Goal: Task Accomplishment & Management: Manage account settings

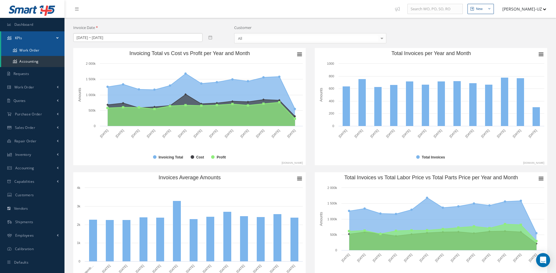
click at [26, 48] on link "Work Order" at bounding box center [32, 50] width 63 height 11
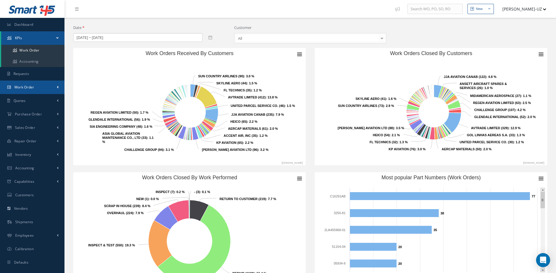
click at [32, 90] on link "Work Order" at bounding box center [32, 87] width 64 height 13
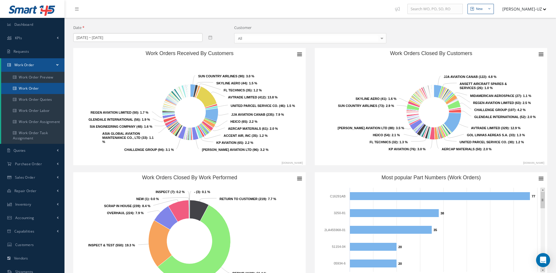
click at [39, 89] on link "Work Order" at bounding box center [32, 88] width 63 height 11
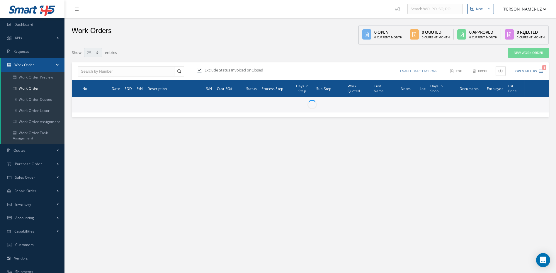
select select "25"
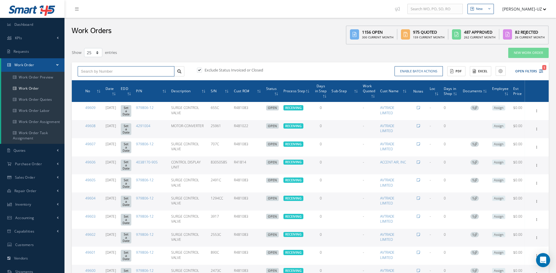
click at [112, 71] on input "text" at bounding box center [126, 71] width 97 height 11
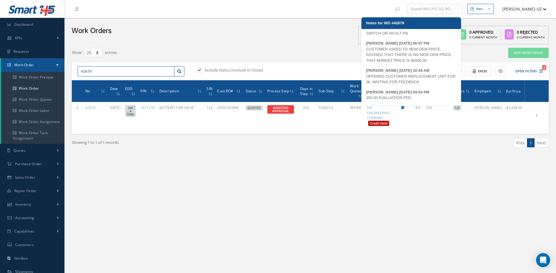
scroll to position [29, 0]
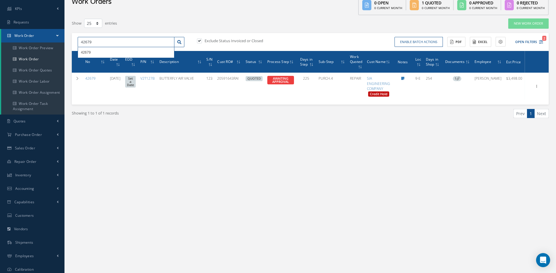
drag, startPoint x: 124, startPoint y: 40, endPoint x: 76, endPoint y: 35, distance: 47.5
click at [76, 35] on div "42679 42679 Exclude Status Invoiced or Closed Enable batch actions Update Work …" at bounding box center [310, 42] width 477 height 18
type input "49070"
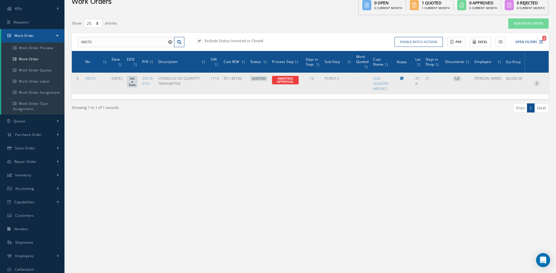
click at [536, 81] on icon at bounding box center [537, 83] width 6 height 5
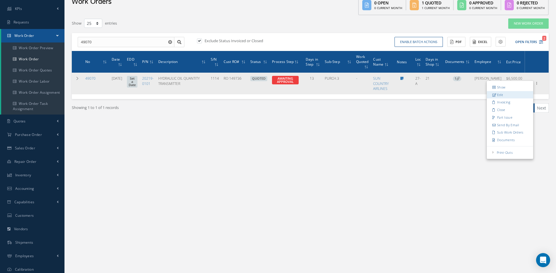
click at [510, 93] on link "Edit" at bounding box center [510, 95] width 46 height 8
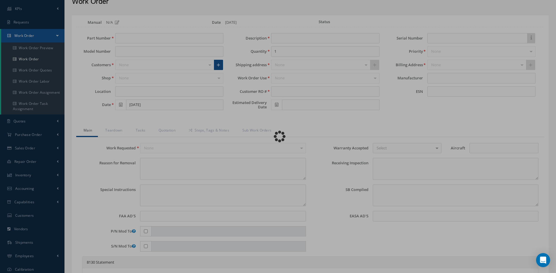
type input "20219-0101"
type input "27-A"
type input "08/28/2025"
type input "HYDRAULIC OIL QUANTITY TRANSMITTER"
type input "RO 149736"
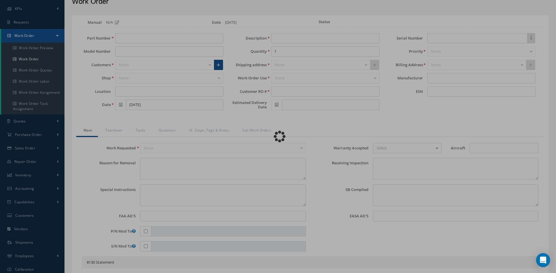
type input "1114"
type textarea "HYD OIL QTY READS 100% IN COCKPIT 25% ON TANK SYSTEM A QTY READS INCORRECTLY IN…"
type textarea "PLEASE SEE R.O. FOR DETAILS"
type textarea "NO VISUAL DAMAGE"
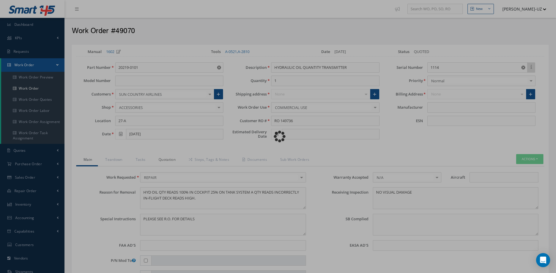
type input "SIMMONDS PRECISION PRODUCTS"
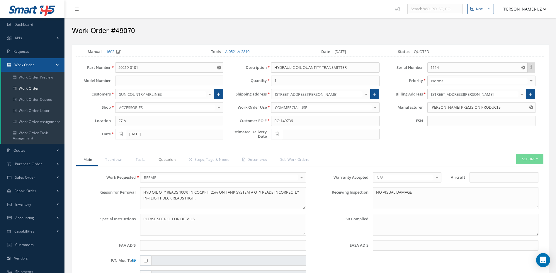
click at [165, 164] on link "Quotation" at bounding box center [166, 160] width 30 height 12
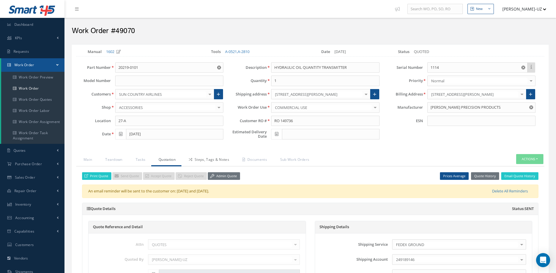
click at [205, 161] on link "Steps, Tags & Notes" at bounding box center [208, 160] width 54 height 12
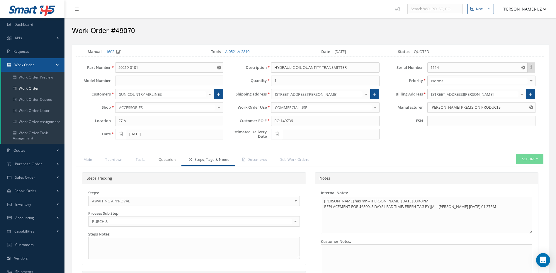
click at [168, 159] on link "Quotation" at bounding box center [166, 160] width 30 height 12
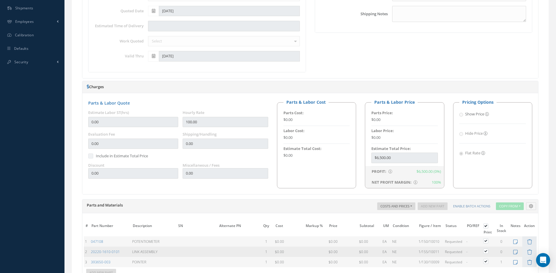
scroll to position [390, 0]
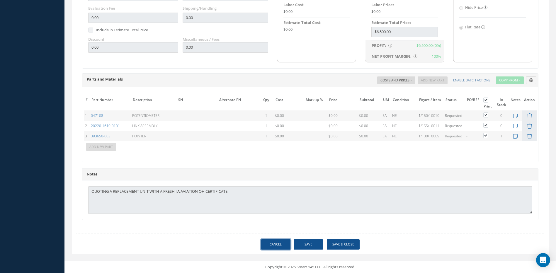
click at [275, 245] on link "Cancel" at bounding box center [275, 244] width 29 height 10
select select "25"
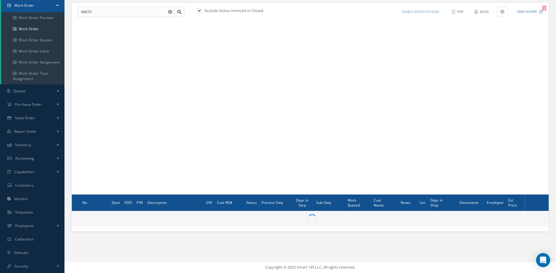
scroll to position [29, 0]
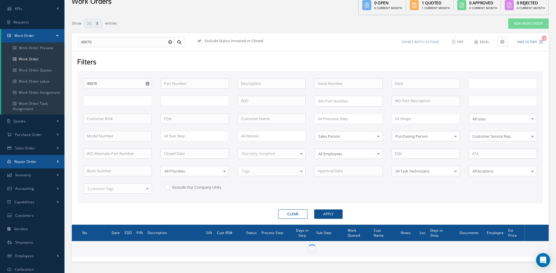
type input "All Work Request"
type input "All Work Performed"
type input "All Status"
type input "WO Part Status"
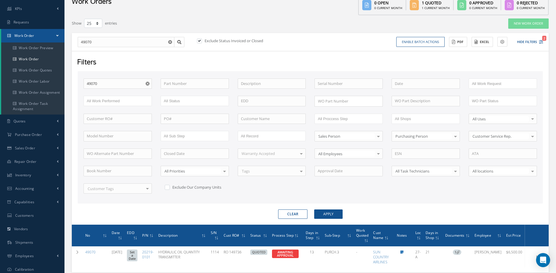
click at [147, 82] on use "Reset" at bounding box center [148, 84] width 4 height 4
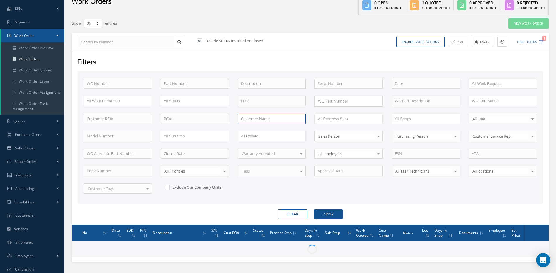
click at [256, 119] on input "text" at bounding box center [272, 119] width 68 height 11
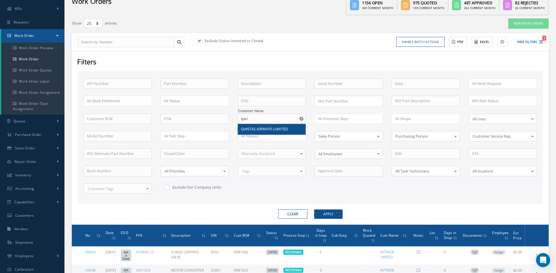
click at [249, 125] on div "QANTAS AIRWAYS LIMITED" at bounding box center [272, 129] width 68 height 11
type input "QANTAS AIRWAYS LIMITED"
click at [336, 213] on button "Apply" at bounding box center [328, 213] width 28 height 9
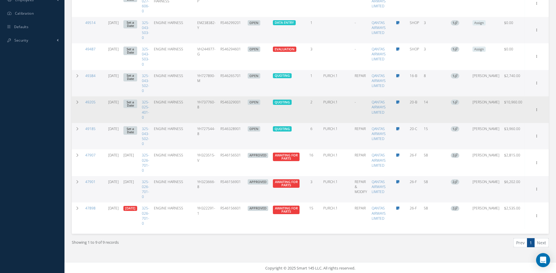
scroll to position [286, 0]
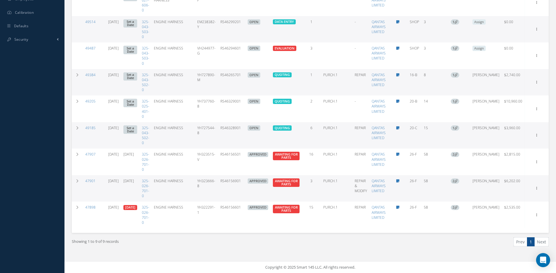
drag, startPoint x: 254, startPoint y: 132, endPoint x: 232, endPoint y: 134, distance: 22.3
click at [232, 134] on td "RS46328901" at bounding box center [232, 135] width 28 height 27
copy td "RS46328901"
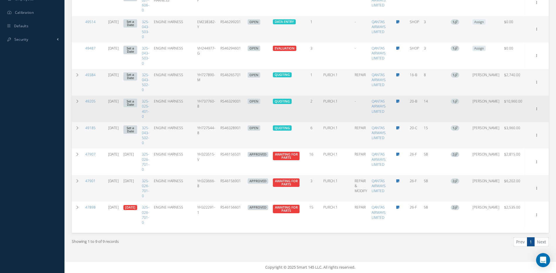
drag, startPoint x: 254, startPoint y: 103, endPoint x: 232, endPoint y: 105, distance: 22.4
click at [232, 105] on td "RS46329001" at bounding box center [232, 109] width 28 height 27
copy td "RS46329001"
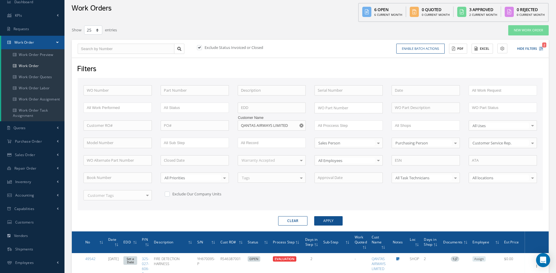
scroll to position [0, 0]
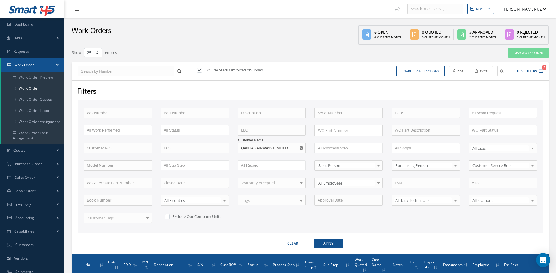
click at [302, 148] on icon "Reset" at bounding box center [301, 148] width 4 height 4
click at [298, 148] on input "text" at bounding box center [272, 148] width 68 height 11
click at [260, 159] on span "UNITED PARCEL SERVICE CO." at bounding box center [266, 158] width 50 height 5
type input "UNITED PARCEL SERVICE CO."
click at [320, 246] on button "Apply" at bounding box center [328, 243] width 28 height 9
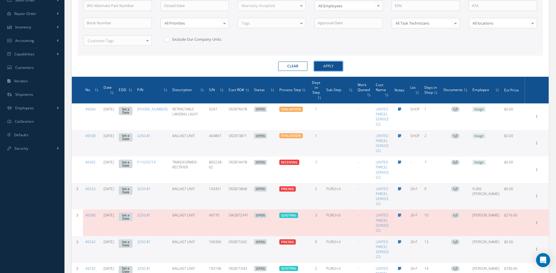
scroll to position [89, 0]
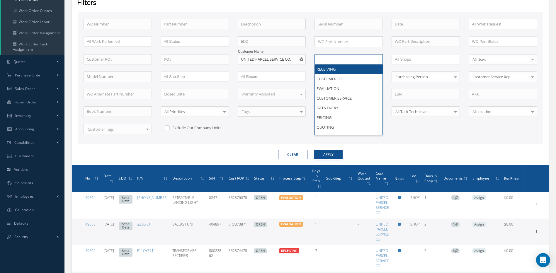
click at [335, 62] on input "text" at bounding box center [336, 59] width 37 height 7
type input "q"
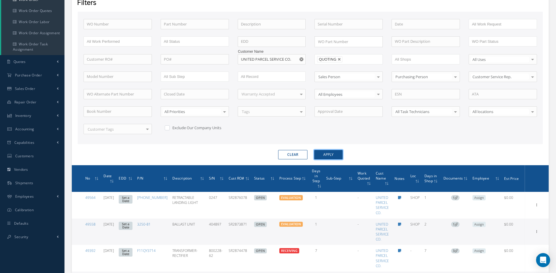
click at [335, 155] on button "Apply" at bounding box center [328, 154] width 28 height 9
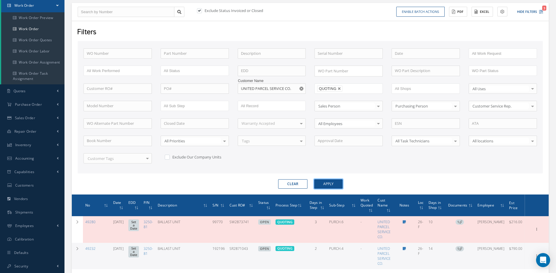
scroll to position [89, 0]
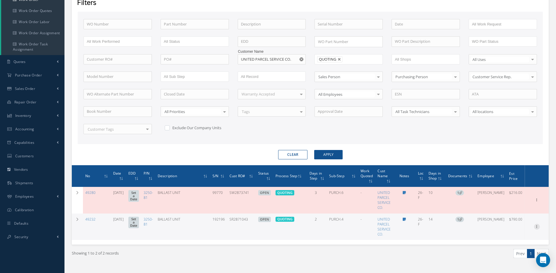
click at [536, 224] on icon at bounding box center [537, 226] width 6 height 5
click at [500, 219] on link "Edit" at bounding box center [510, 219] width 46 height 8
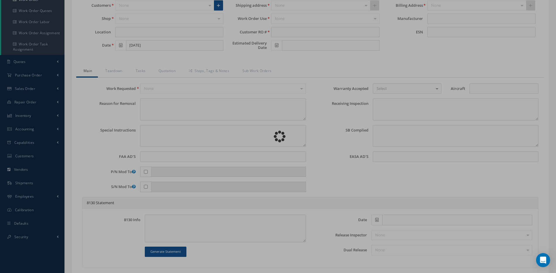
type input "3250-81"
type input "26-F"
type input "[DATE]"
type input "BALLAST UNIT"
type input "SR2871043"
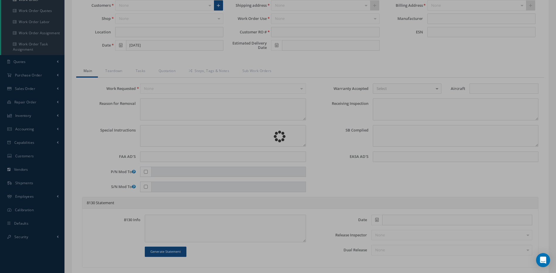
type input "192196"
type textarea "MAIN DECK CARGO LIGHT 138LU IS OUT"
type textarea "PLEASE SEE R.O. FOR DETAILS"
type textarea "NO VISUAL DAMAGE"
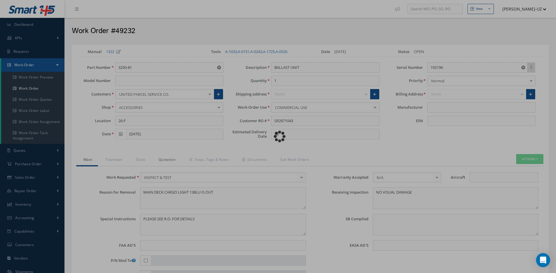
type input "DIEHL AEROSPACE"
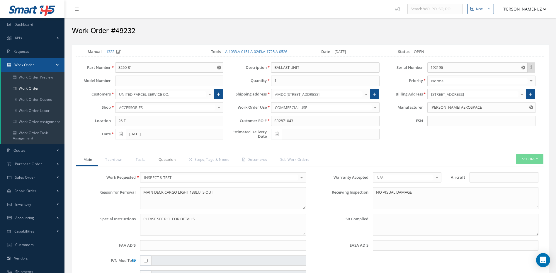
click at [162, 159] on link "Quotation" at bounding box center [166, 160] width 30 height 12
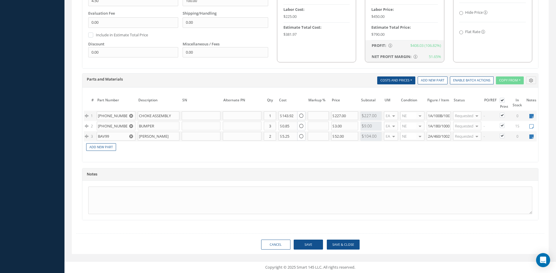
scroll to position [369, 0]
click at [531, 114] on icon at bounding box center [531, 116] width 4 height 5
type textarea "lead time 90 DAYS"
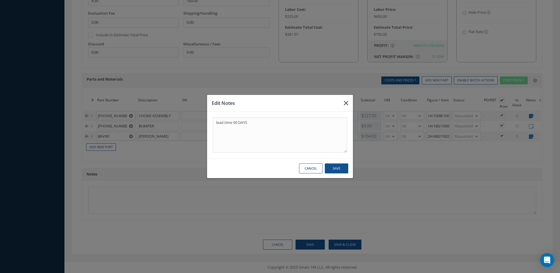
click at [348, 103] on button "button" at bounding box center [346, 103] width 14 height 16
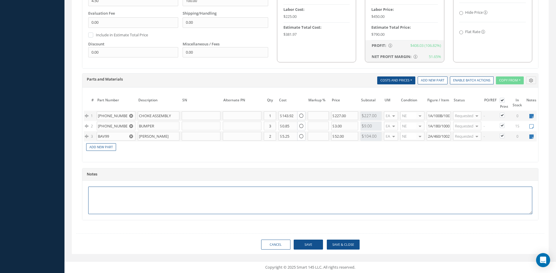
click at [138, 194] on textarea at bounding box center [310, 201] width 444 height 28
click at [144, 178] on div "Notes" at bounding box center [310, 174] width 456 height 12
click at [141, 190] on textarea at bounding box center [310, 201] width 444 height 28
click at [533, 114] on icon at bounding box center [531, 116] width 4 height 5
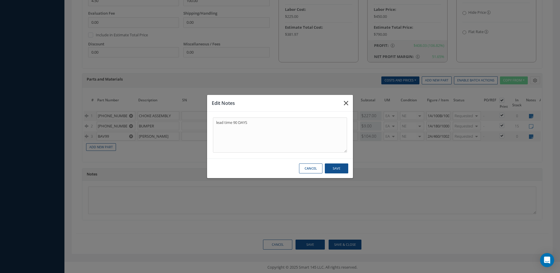
click at [347, 102] on icon "button" at bounding box center [346, 103] width 4 height 7
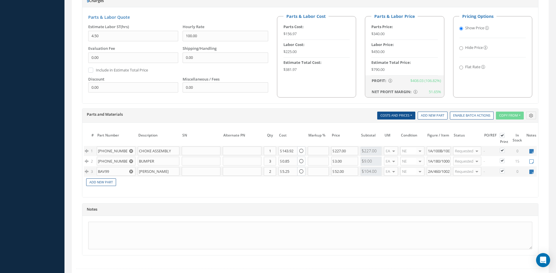
scroll to position [340, 0]
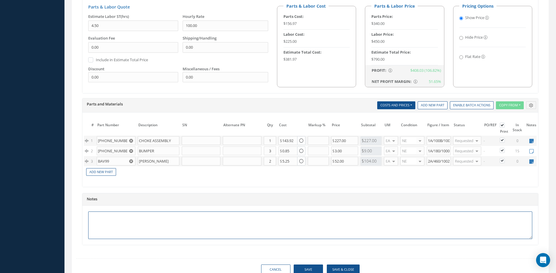
click at [173, 222] on textarea at bounding box center [310, 226] width 444 height 28
click at [155, 224] on textarea at bounding box center [310, 226] width 444 height 28
click at [183, 202] on div "Notes" at bounding box center [310, 199] width 456 height 6
click at [177, 221] on textarea at bounding box center [310, 226] width 444 height 28
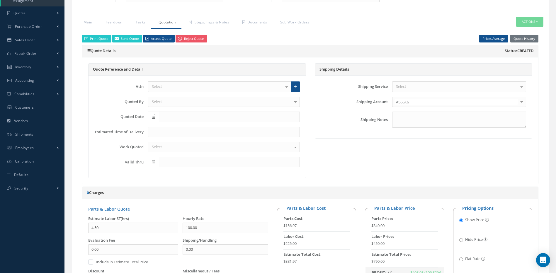
scroll to position [134, 0]
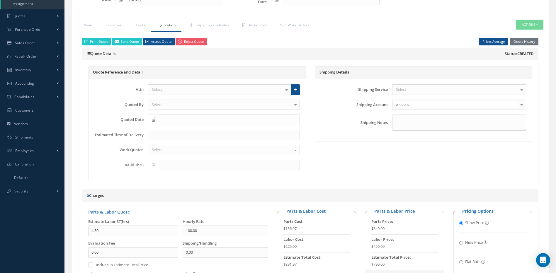
click at [189, 88] on div "Select" at bounding box center [219, 89] width 143 height 11
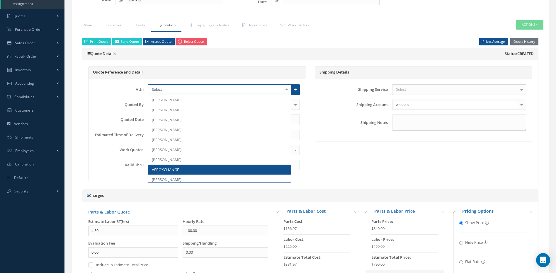
click at [165, 169] on span "AEROXCHANGE" at bounding box center [165, 169] width 27 height 5
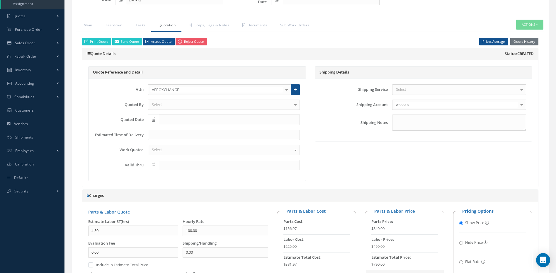
click at [179, 104] on div "Select" at bounding box center [224, 105] width 152 height 11
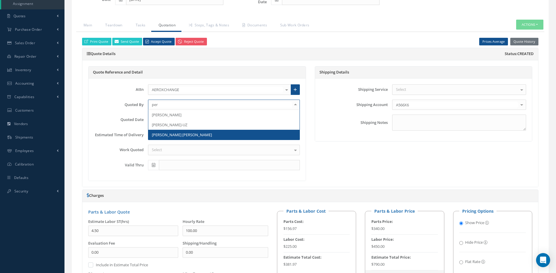
click at [186, 130] on span "[PERSON_NAME] [PERSON_NAME]" at bounding box center [223, 135] width 151 height 10
type input "per"
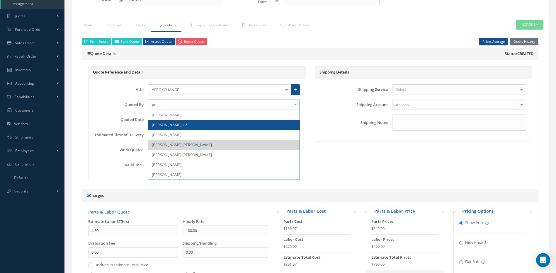
type input "per"
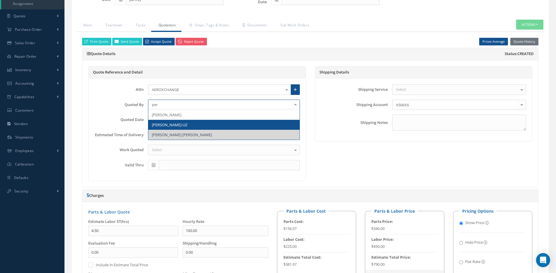
click at [190, 124] on span "[PERSON_NAME]-UZ" at bounding box center [223, 125] width 151 height 10
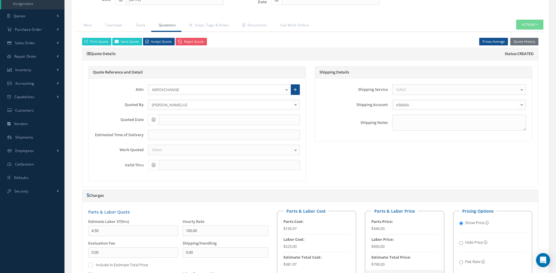
click at [178, 150] on div "Select" at bounding box center [224, 150] width 152 height 11
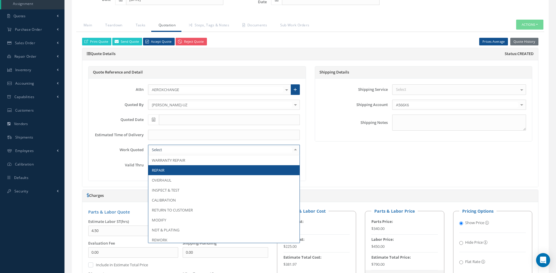
click at [330, 168] on div "Shipping Details Shipping Service Select Airborne COURIER DELIVERY DHL DHL DHL …" at bounding box center [423, 123] width 226 height 115
click at [282, 152] on div at bounding box center [224, 150] width 152 height 11
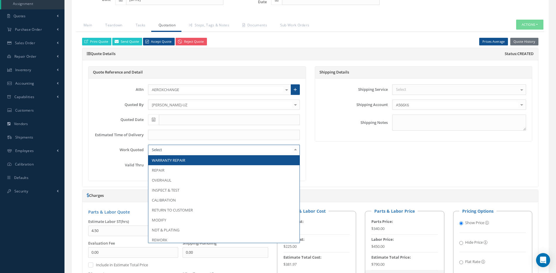
click at [314, 166] on div "Shipping Details Shipping Service Select Airborne COURIER DELIVERY DHL DHL DHL …" at bounding box center [423, 123] width 226 height 115
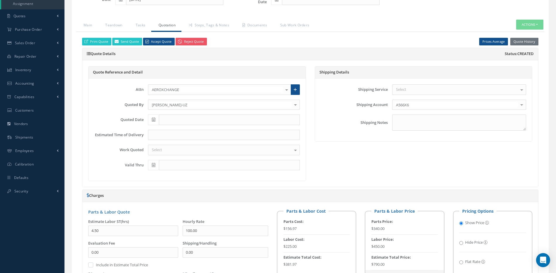
click at [283, 149] on div "Select" at bounding box center [224, 150] width 152 height 11
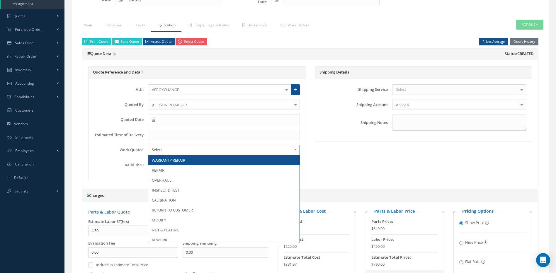
click at [326, 151] on div "Shipping Details Shipping Service Select Airborne COURIER DELIVERY DHL DHL DHL …" at bounding box center [423, 123] width 226 height 115
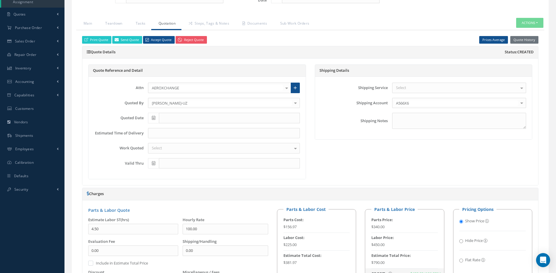
scroll to position [147, 0]
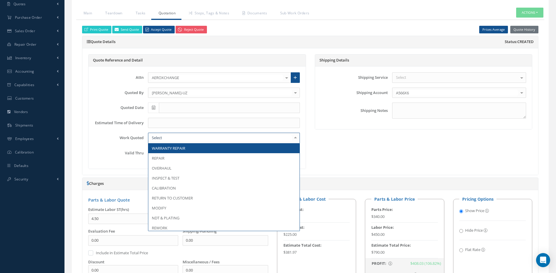
click at [184, 139] on div at bounding box center [224, 138] width 152 height 11
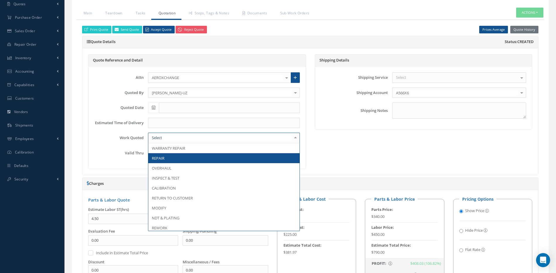
click at [178, 155] on span "REPAIR" at bounding box center [223, 158] width 151 height 10
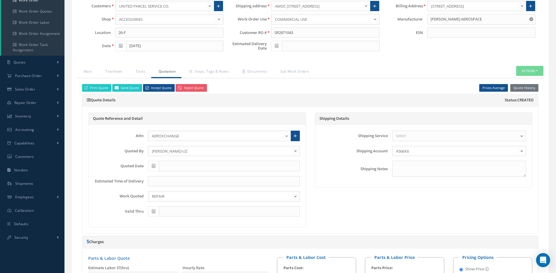
scroll to position [88, 0]
click at [115, 72] on link "Teardown" at bounding box center [113, 72] width 30 height 12
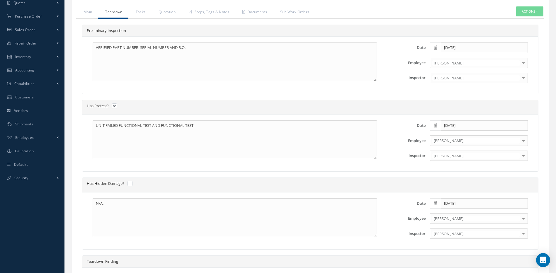
scroll to position [234, 0]
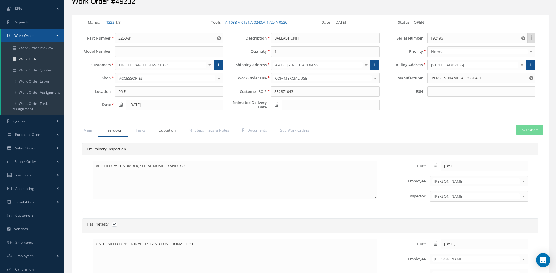
click at [167, 130] on link "Quotation" at bounding box center [166, 131] width 30 height 12
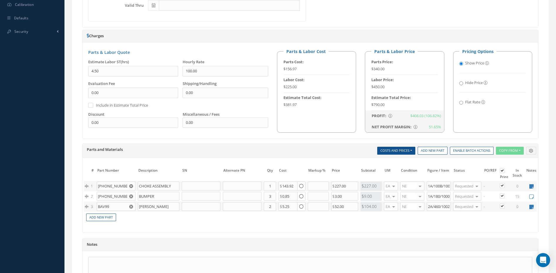
scroll to position [322, 0]
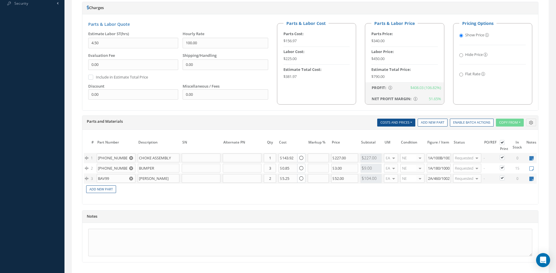
click at [179, 127] on div "Parts and Materials Description SN Alternate PN Qty Cost Markup Percentage Pric…" at bounding box center [310, 123] width 456 height 14
click at [224, 223] on div "Notes" at bounding box center [310, 217] width 456 height 12
click at [532, 158] on icon at bounding box center [531, 158] width 4 height 5
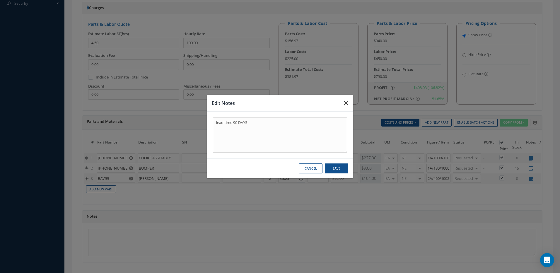
click at [344, 103] on icon "button" at bounding box center [346, 103] width 4 height 7
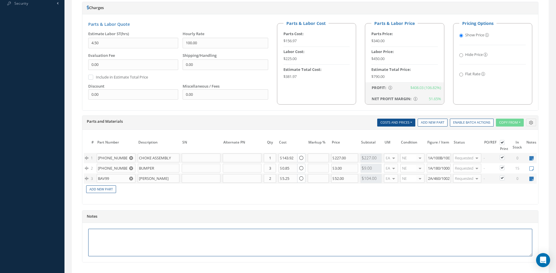
click at [165, 255] on textarea at bounding box center [310, 243] width 444 height 28
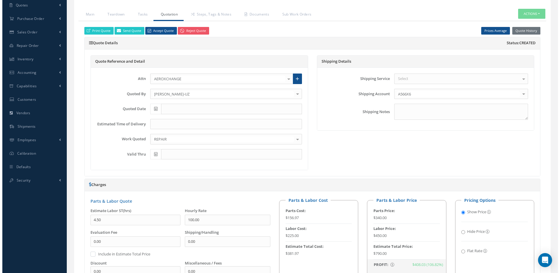
scroll to position [117, 0]
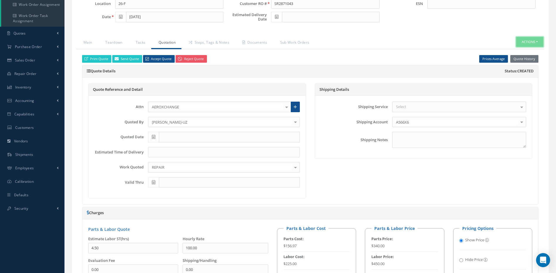
click at [526, 39] on button "Actions" at bounding box center [529, 42] width 27 height 10
click at [521, 73] on link "Standard Write Ups" at bounding box center [520, 75] width 47 height 8
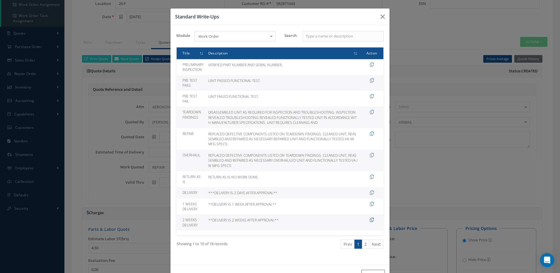
click at [370, 221] on icon at bounding box center [372, 220] width 4 height 4
type textarea "**DELIVERY IS 2 WEEKS AFTER APPROVAL**"
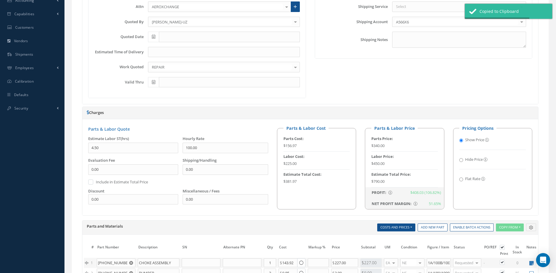
scroll to position [134, 0]
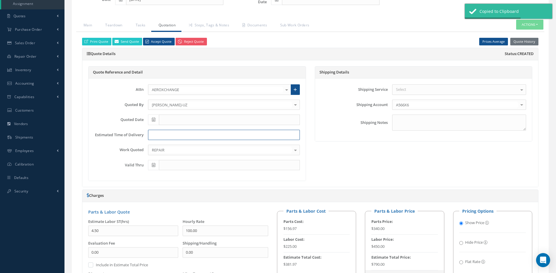
click at [162, 133] on input at bounding box center [224, 135] width 152 height 11
paste input "**DELIVERY IS 2 WEEKS AFTER APPROVAL**"
type input "**DELIVERY IS 2 WEEKS AFTER APPROVAL**"
click at [170, 193] on h5 "Charges" at bounding box center [310, 195] width 447 height 5
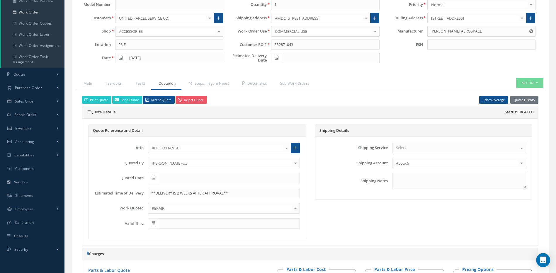
scroll to position [76, 0]
click at [122, 85] on link "Teardown" at bounding box center [113, 84] width 30 height 12
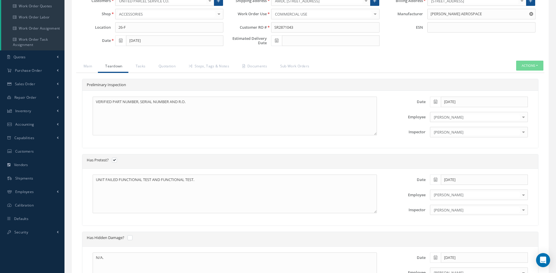
scroll to position [17, 0]
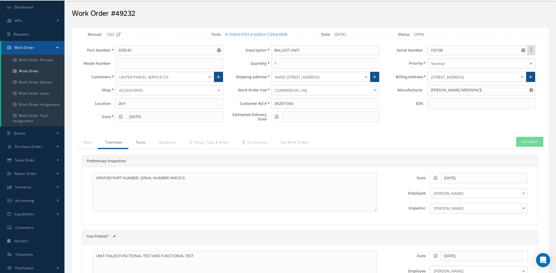
click at [140, 145] on link "Tasks" at bounding box center [139, 143] width 23 height 12
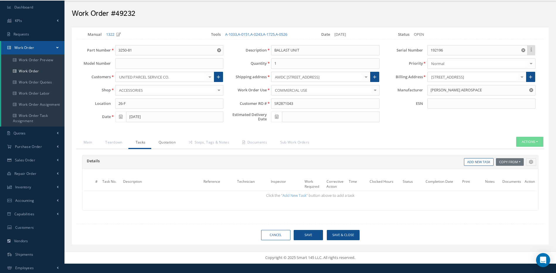
click at [173, 140] on link "Quotation" at bounding box center [166, 143] width 30 height 12
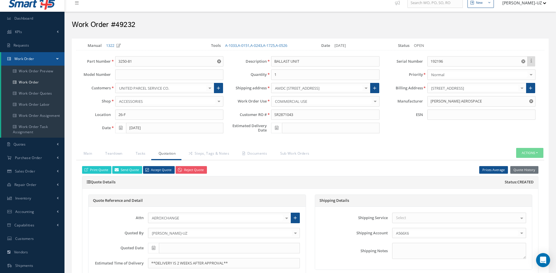
scroll to position [0, 0]
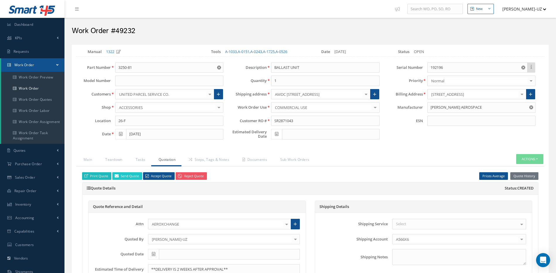
click at [102, 177] on link "Print Quote" at bounding box center [96, 176] width 29 height 8
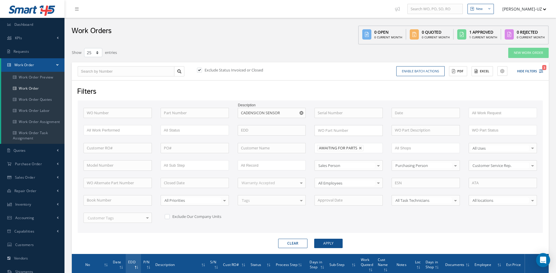
select select "25"
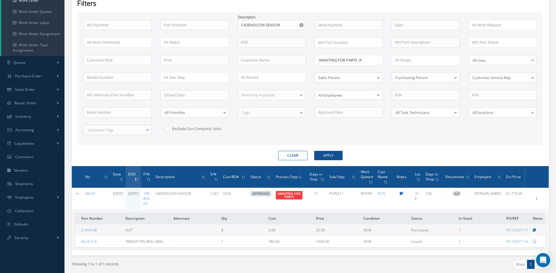
scroll to position [88, 0]
click at [360, 59] on link at bounding box center [361, 61] width 4 height 4
type input "All Proccess Step"
click at [302, 25] on icon "Reset" at bounding box center [301, 25] width 4 height 4
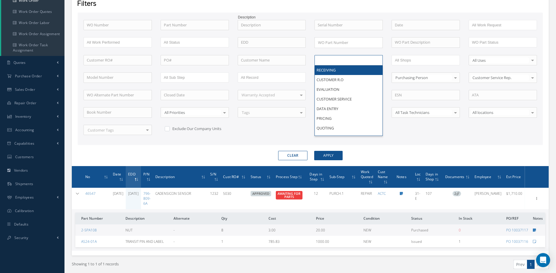
click at [341, 58] on input "text" at bounding box center [336, 60] width 37 height 7
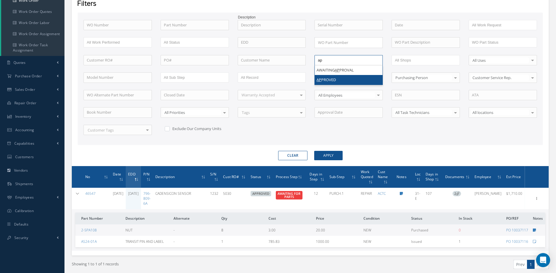
type input "ap"
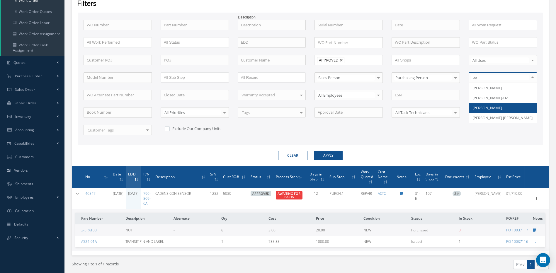
type input "per"
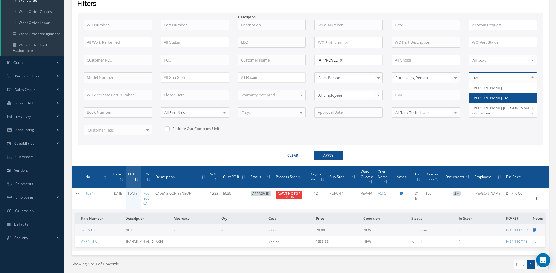
click at [477, 99] on span "[PERSON_NAME]-UZ" at bounding box center [489, 97] width 35 height 5
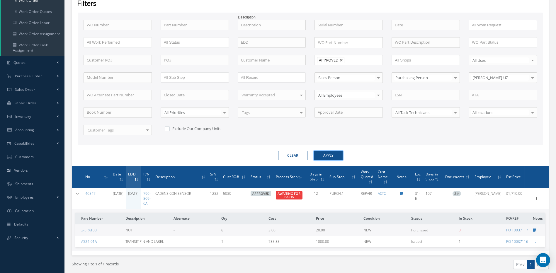
click at [333, 157] on button "Apply" at bounding box center [328, 155] width 28 height 9
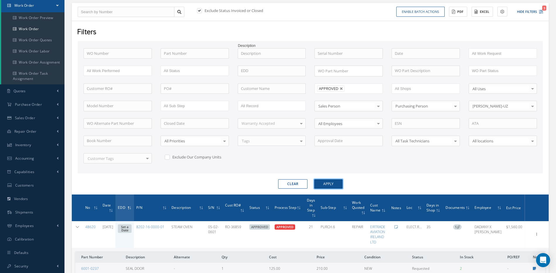
scroll to position [88, 0]
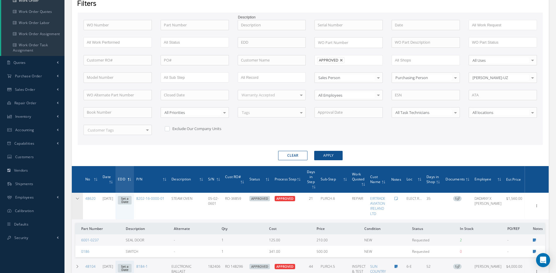
click at [76, 197] on icon at bounding box center [77, 199] width 4 height 4
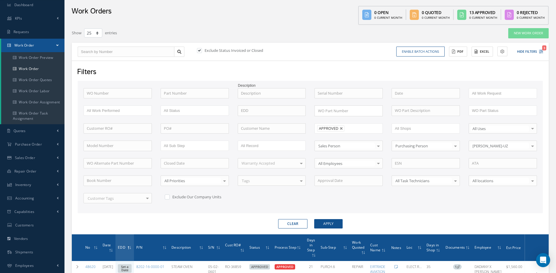
scroll to position [0, 0]
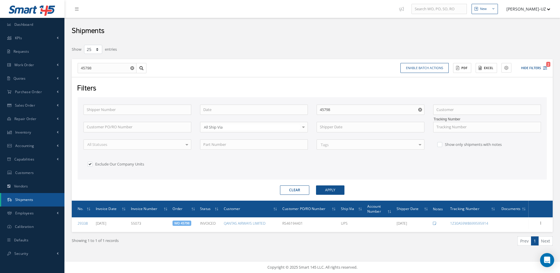
select select "25"
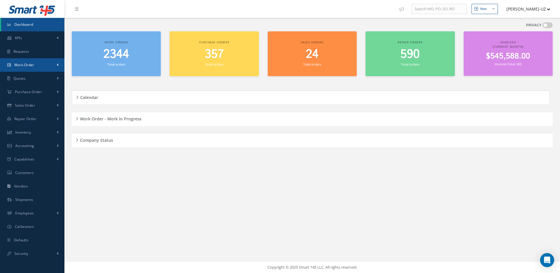
click at [47, 67] on link "Work Order" at bounding box center [32, 64] width 64 height 13
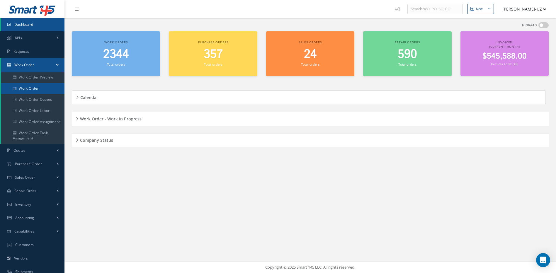
click at [45, 87] on link "Work Order" at bounding box center [32, 88] width 63 height 11
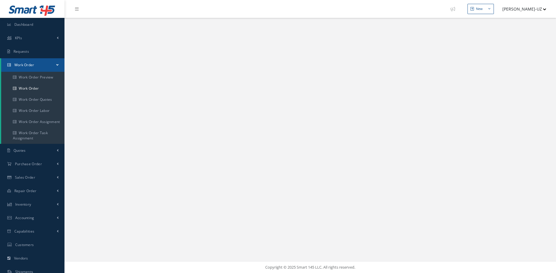
select select "25"
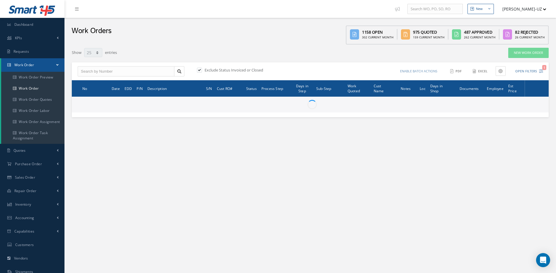
type input "All Work Request"
type input "All Work Performed"
type input "All Status"
type input "WO Part Status"
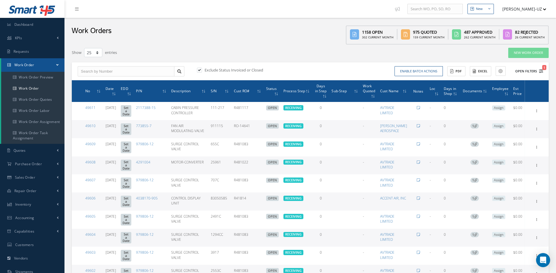
click at [540, 71] on icon "1" at bounding box center [541, 71] width 4 height 4
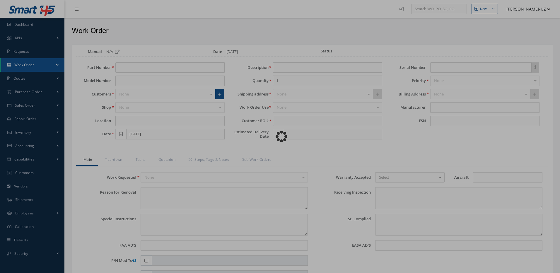
type input "3250-81"
type input "26-F"
type input "09/04/2025"
type input "BALLAST UNIT"
type input "SR2871043"
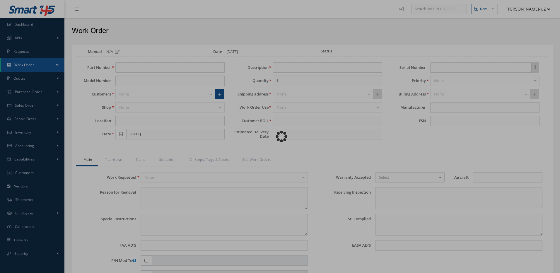
type input "192196"
type textarea "MAIN DECK CARGO LIGHT 138LU IS OUT"
type textarea "PLEASE SEE R.O. FOR DETAILS"
type textarea "NO VISUAL DAMAGE"
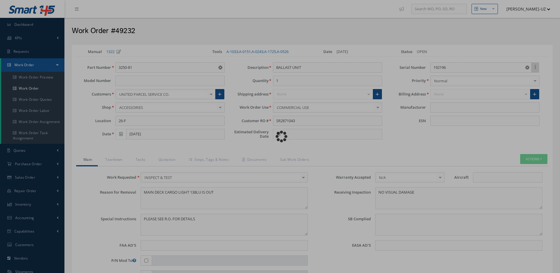
type input "DIEHL AEROSPACE"
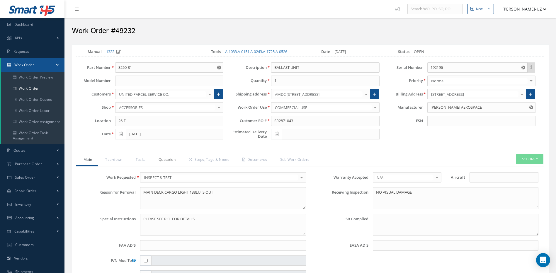
click at [169, 161] on link "Quotation" at bounding box center [166, 160] width 30 height 12
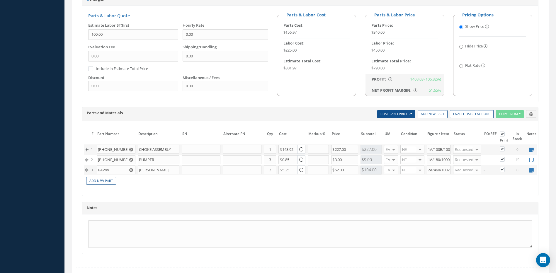
scroll to position [369, 0]
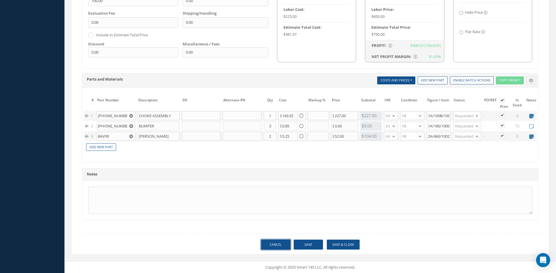
click at [278, 249] on link "Cancel" at bounding box center [275, 245] width 29 height 10
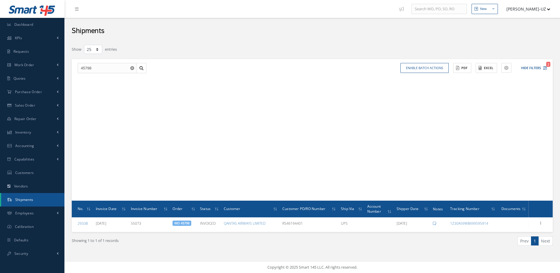
select select "25"
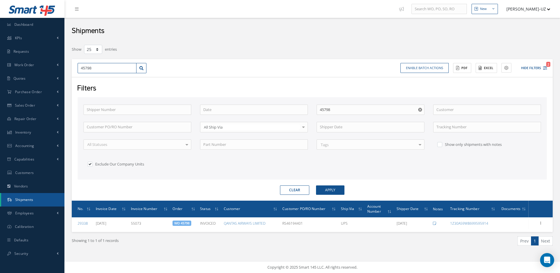
drag, startPoint x: 96, startPoint y: 69, endPoint x: 68, endPoint y: 65, distance: 28.4
click at [67, 66] on div "New New Work Order New Purchase Order New Customer Quote New Sales Order New Re…" at bounding box center [312, 136] width 496 height 273
type input "4"
type input "49"
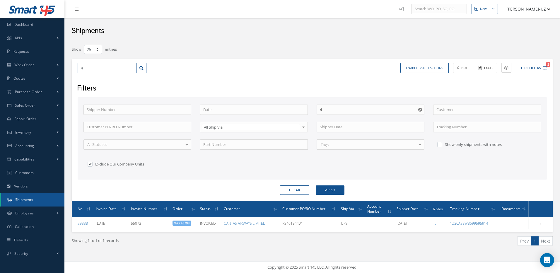
type input "49"
type input "490"
type input "4904"
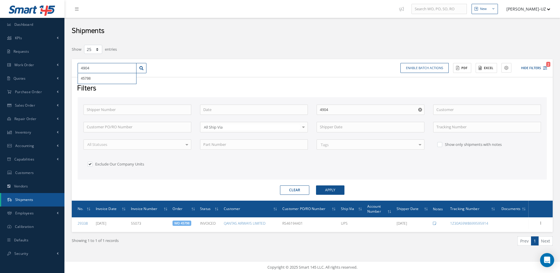
type input "49049"
type input "45798"
drag, startPoint x: 100, startPoint y: 67, endPoint x: 70, endPoint y: 69, distance: 29.7
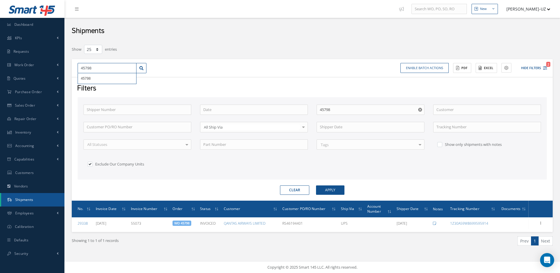
click at [70, 69] on div "Show 10 25 50 100 entries 45798 45798 Enable batch actions Update Shipments ACT…" at bounding box center [312, 152] width 490 height 216
drag, startPoint x: 95, startPoint y: 71, endPoint x: 75, endPoint y: 70, distance: 20.2
click at [75, 70] on div "45798 45798" at bounding box center [112, 68] width 78 height 11
type input "4"
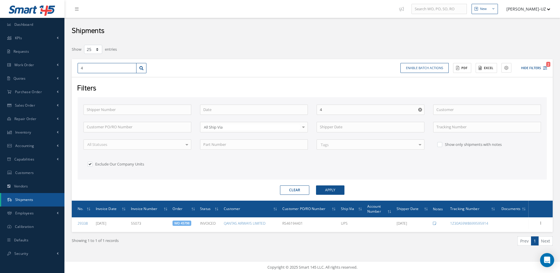
type input "49"
type input "490"
type input "4904"
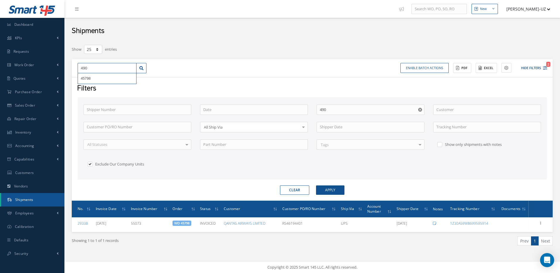
type input "4904"
type input "49049"
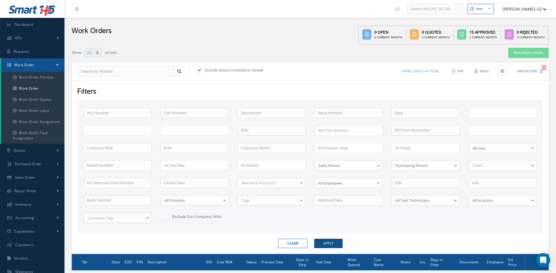
select select "25"
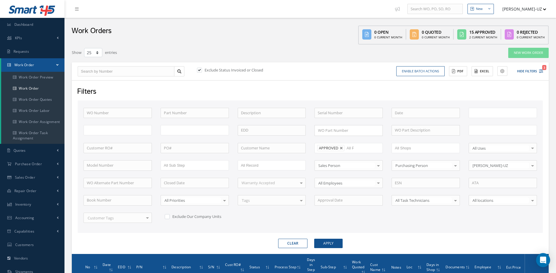
type input "All Work Request"
type input "All Work Performed"
type input "All Status"
type input "WO Part Status"
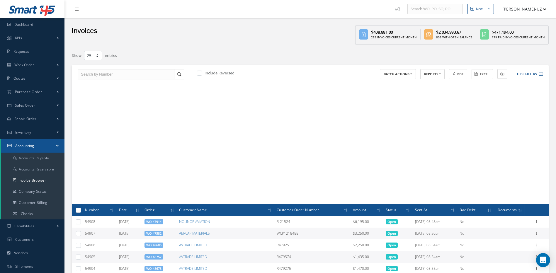
select select "25"
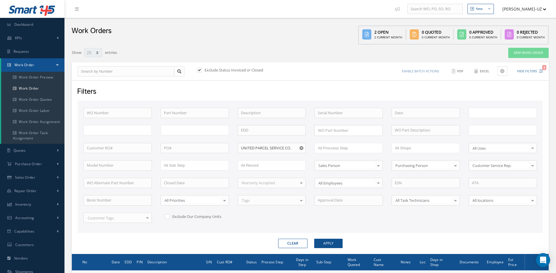
select select "25"
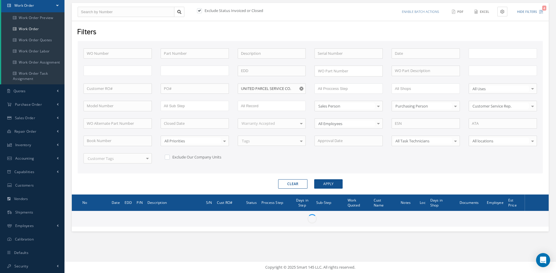
type input "All Work Request"
type input "All Work Performed"
type input "All Status"
type input "WO Part Status"
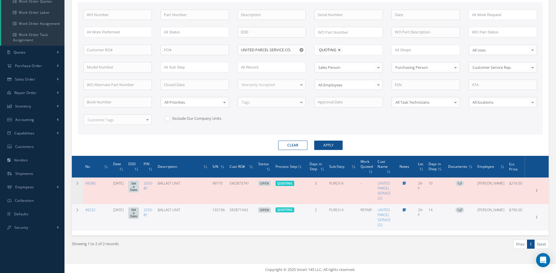
scroll to position [100, 0]
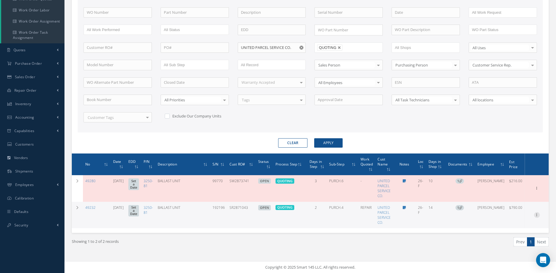
click at [536, 217] on div at bounding box center [537, 215] width 6 height 6
click at [507, 207] on link "Edit" at bounding box center [510, 208] width 46 height 8
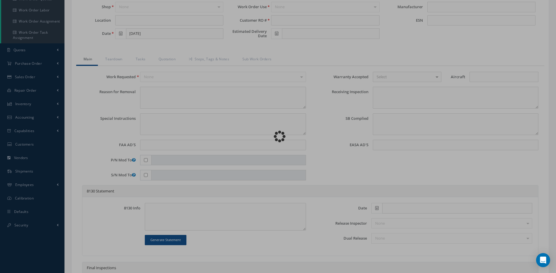
type input "3250-81"
type input "26-F"
type input "[DATE]"
type input "BALLAST UNIT"
type input "SR2871043"
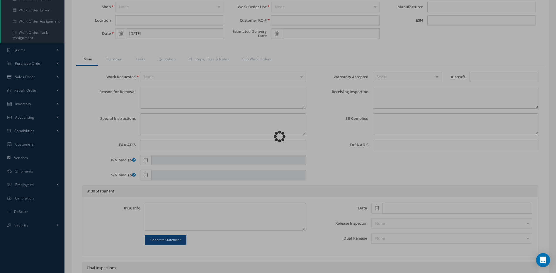
type input "192196"
type textarea "MAIN DECK CARGO LIGHT 138LU IS OUT"
type textarea "PLEASE SEE R.O. FOR DETAILS"
type textarea "NO VISUAL DAMAGE"
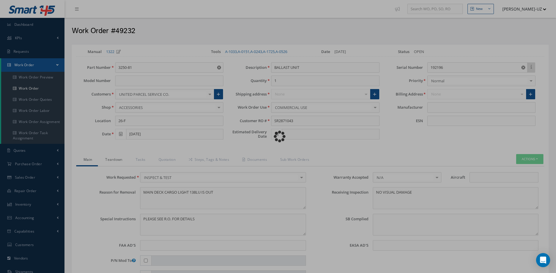
type input "DIEHL AEROSPACE"
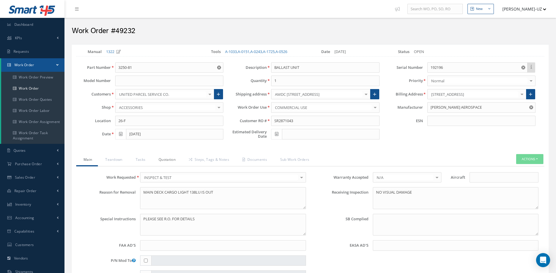
click at [168, 163] on link "Quotation" at bounding box center [166, 160] width 30 height 12
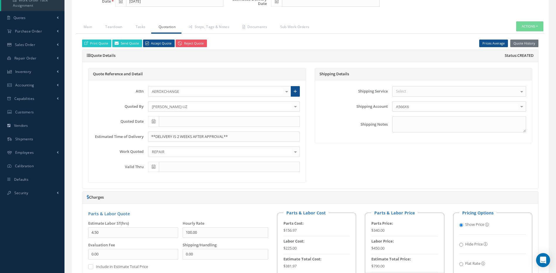
scroll to position [17, 0]
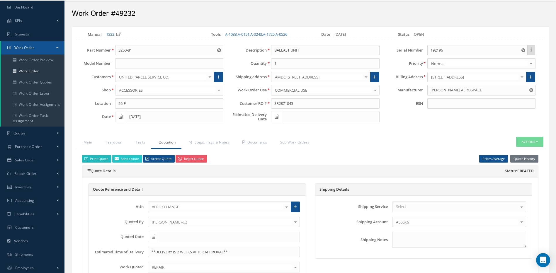
click at [98, 159] on link "Print Quote" at bounding box center [96, 159] width 29 height 8
click at [255, 141] on link "Documents" at bounding box center [254, 143] width 38 height 12
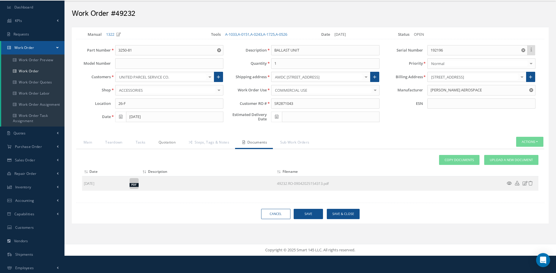
click at [166, 144] on link "Quotation" at bounding box center [166, 143] width 30 height 12
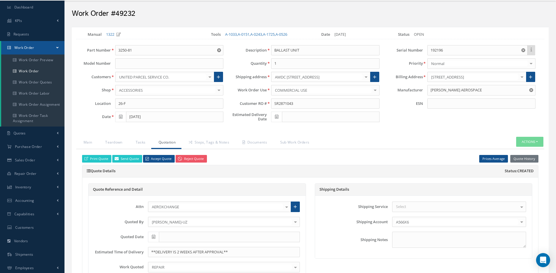
click at [197, 180] on div "Quote Reference and Detail Attn AEROXCHANGE LEIGH CARLI Tom Cissell Tanner Goll…" at bounding box center [310, 241] width 456 height 127
click at [259, 141] on link "Documents" at bounding box center [254, 143] width 38 height 12
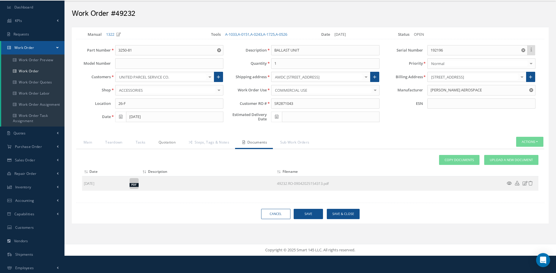
click at [163, 142] on link "Quotation" at bounding box center [166, 143] width 30 height 12
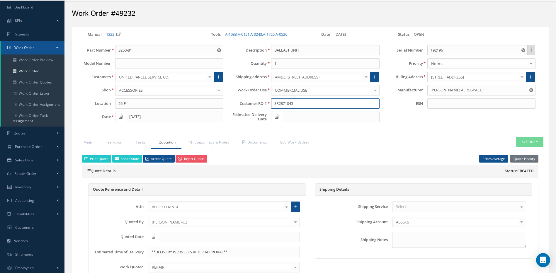
drag, startPoint x: 309, startPoint y: 103, endPoint x: 264, endPoint y: 103, distance: 44.5
click at [264, 103] on div "Customer RO # SR2871043" at bounding box center [306, 103] width 156 height 11
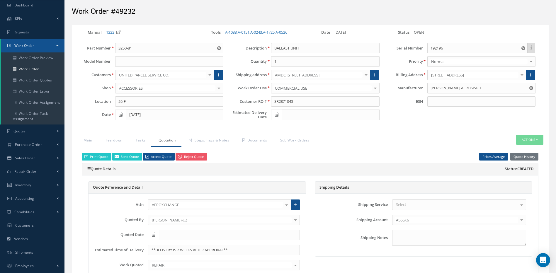
scroll to position [29, 0]
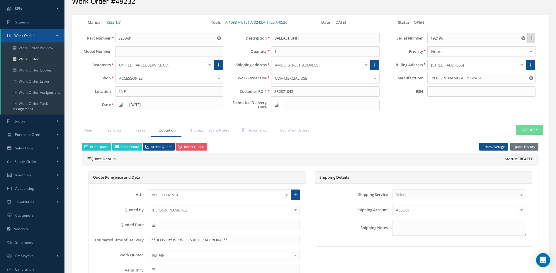
click at [156, 225] on span at bounding box center [153, 225] width 11 height 11
click at [181, 208] on th "Today" at bounding box center [179, 207] width 62 height 9
type input "[DATE]"
type input "12/17/2025"
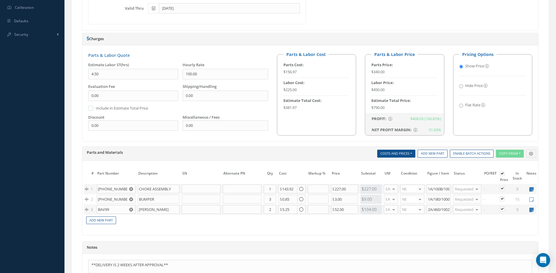
scroll to position [369, 0]
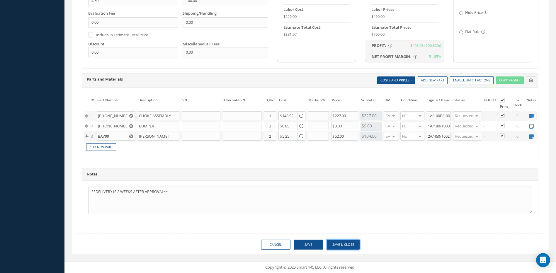
click at [341, 245] on button "Save & Close" at bounding box center [343, 245] width 33 height 10
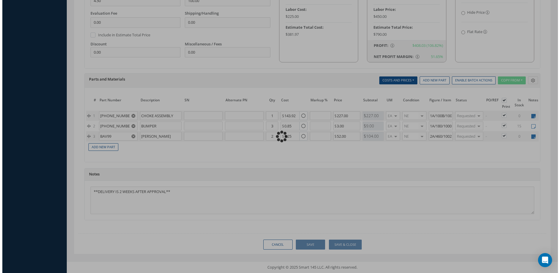
scroll to position [377, 0]
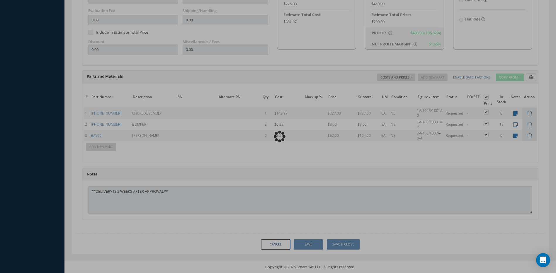
type input "DIEHL AEROSPACE"
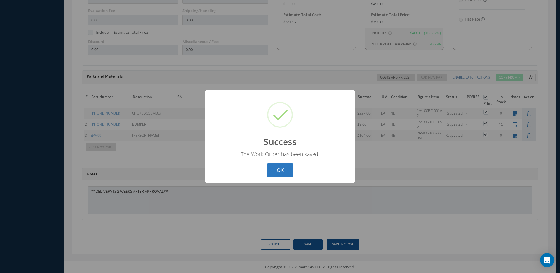
click at [274, 165] on button "OK" at bounding box center [280, 170] width 27 height 14
select select "25"
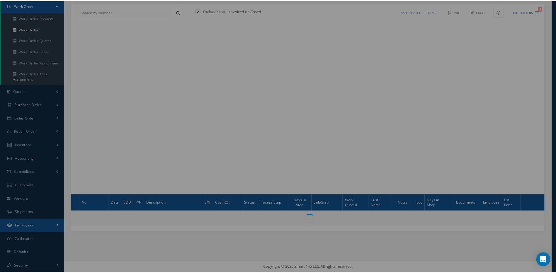
scroll to position [59, 0]
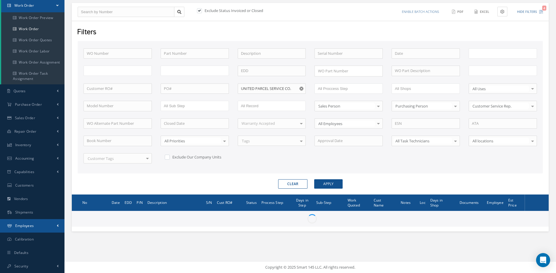
type input "All Work Request"
type input "All Work Performed"
type input "All Status"
type input "WO Part Status"
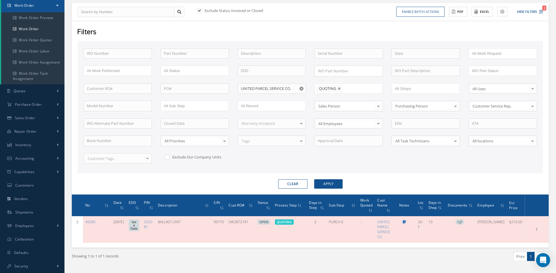
click at [339, 88] on link at bounding box center [340, 89] width 4 height 4
type input "All Proccess Step"
click at [323, 184] on button "Apply" at bounding box center [328, 183] width 28 height 9
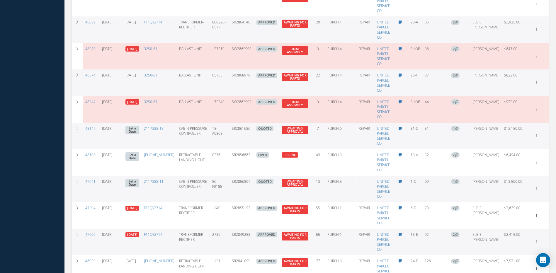
scroll to position [558, 0]
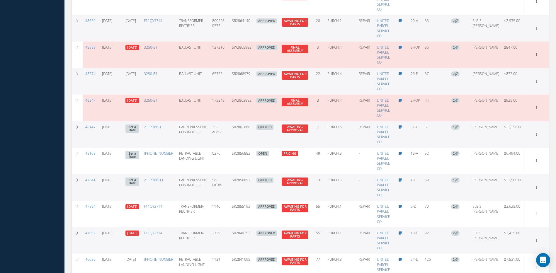
drag, startPoint x: 257, startPoint y: 123, endPoint x: 236, endPoint y: 121, distance: 21.2
click at [236, 121] on td "SR2861686" at bounding box center [241, 134] width 25 height 27
copy td "SR2861686"
click at [537, 132] on icon at bounding box center [537, 134] width 6 height 5
click at [510, 142] on link "Edit" at bounding box center [510, 146] width 46 height 8
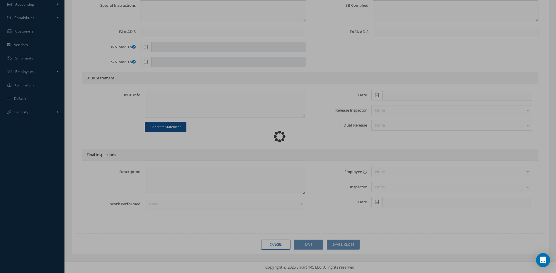
scroll to position [214, 0]
type input "2117388-15"
type input "31-C"
type input "[DATE]"
type input "CABIN PRESSURE CONTROLLER"
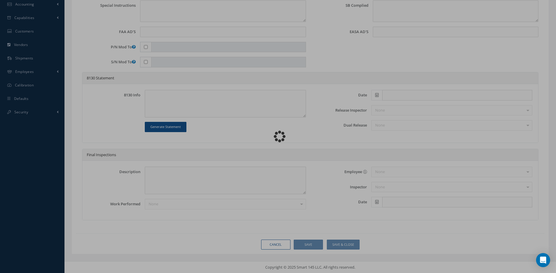
type input "SR2861686"
type input "15-A0808"
type textarea "UNIT RECEIVED WITH PN 2117388-11, CORRECT PN 2117388-15"
type textarea "PLEASE SEE R.O. FOR DETAILS"
type textarea "NO VISUAL DAMAGE"
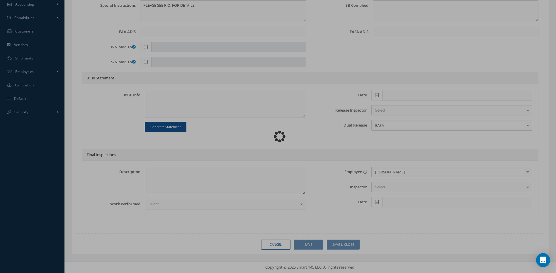
scroll to position [0, 0]
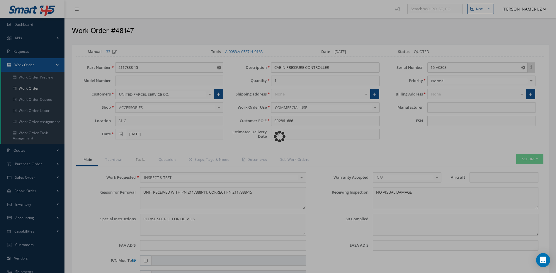
type input "HONEYWELL"
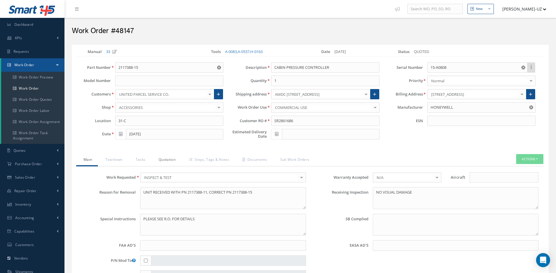
click at [165, 159] on link "Quotation" at bounding box center [166, 160] width 30 height 12
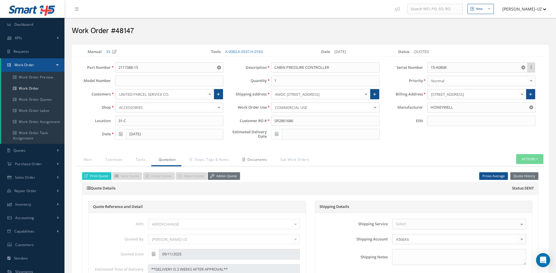
click at [262, 162] on link "Documents" at bounding box center [254, 160] width 38 height 12
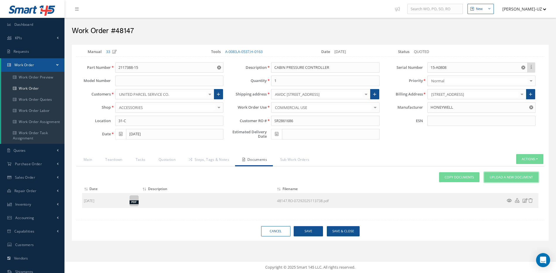
click at [503, 173] on link "Upload a New Document" at bounding box center [511, 177] width 54 height 10
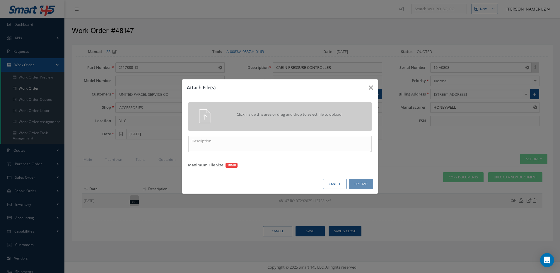
click at [292, 116] on span "Click inside this area or drag and drop to select file to upload." at bounding box center [289, 115] width 133 height 6
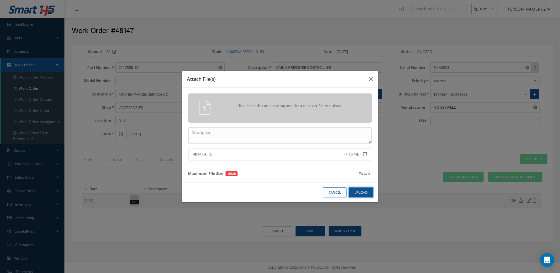
click at [361, 195] on button "Upload" at bounding box center [361, 193] width 24 height 10
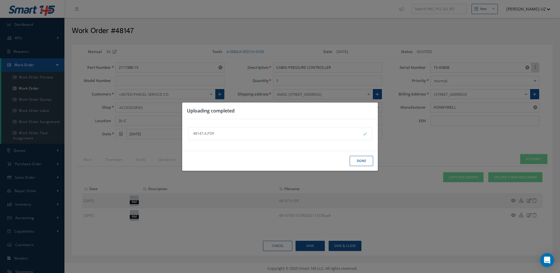
click at [358, 161] on button "Done" at bounding box center [361, 161] width 23 height 10
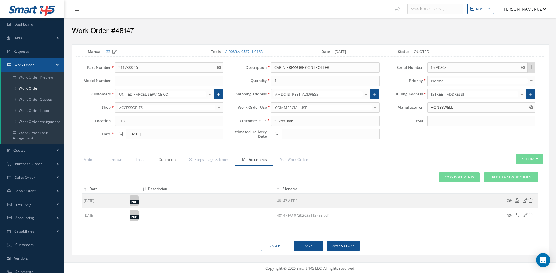
click at [168, 161] on link "Quotation" at bounding box center [166, 160] width 30 height 12
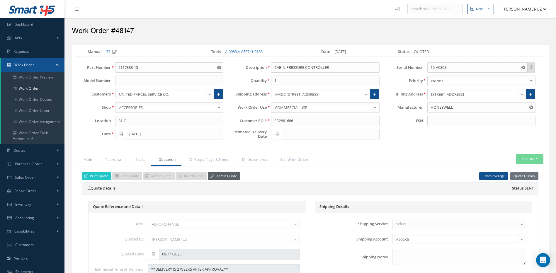
click at [229, 176] on link "Admin Quote" at bounding box center [224, 176] width 32 height 8
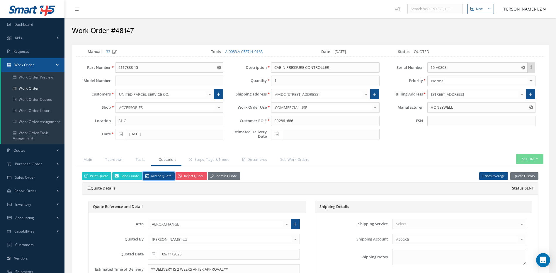
click at [162, 176] on link "Accept Quote" at bounding box center [159, 176] width 32 height 8
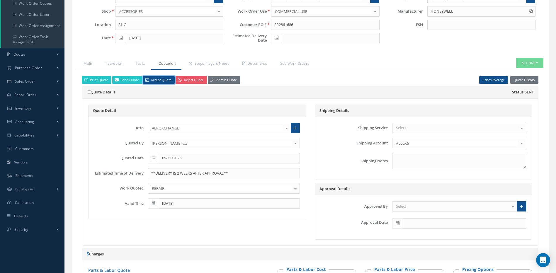
scroll to position [176, 0]
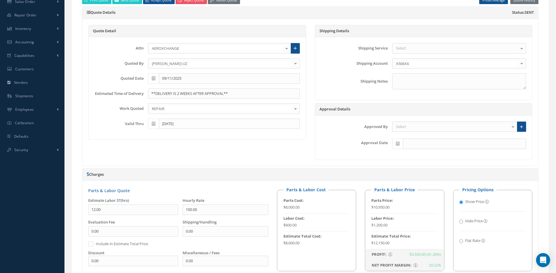
click at [415, 127] on div "Select" at bounding box center [454, 127] width 125 height 11
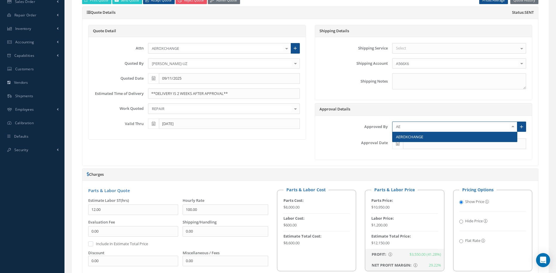
type input "AER"
click at [414, 135] on span "AEROXCHANGE" at bounding box center [409, 136] width 27 height 5
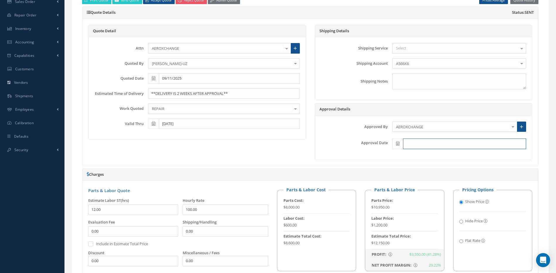
click at [414, 140] on input "text" at bounding box center [464, 144] width 123 height 11
click at [423, 133] on th "Today" at bounding box center [423, 134] width 62 height 9
type input "[DATE]"
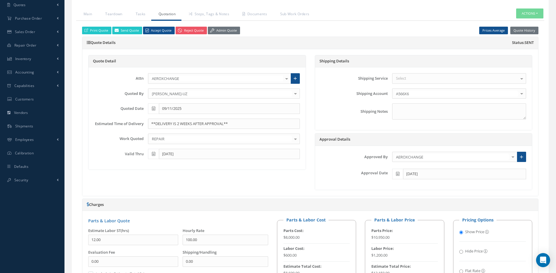
scroll to position [117, 0]
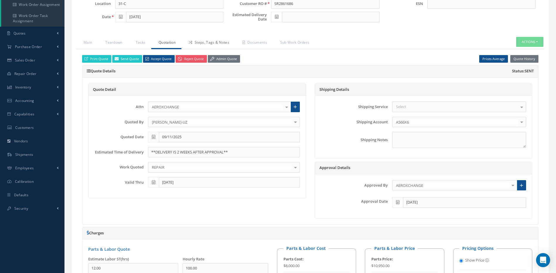
click at [224, 46] on link "Steps, Tags & Notes" at bounding box center [208, 43] width 54 height 12
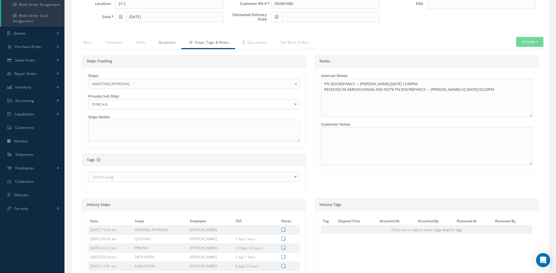
click at [171, 45] on link "Quotation" at bounding box center [166, 43] width 30 height 12
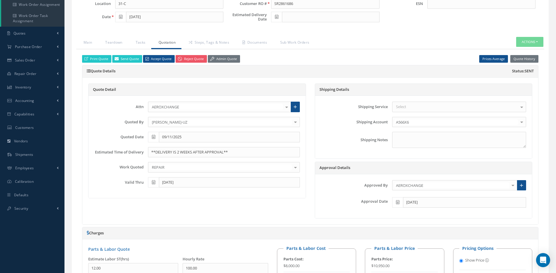
click at [277, 17] on icon at bounding box center [277, 17] width 4 height 4
click at [311, 79] on td "2" at bounding box center [310, 80] width 9 height 9
type input "[DATE]"
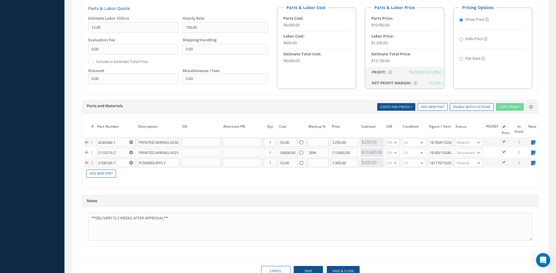
scroll to position [389, 0]
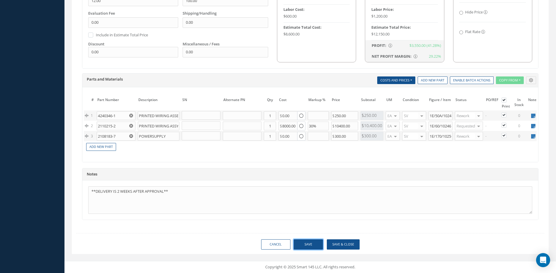
click at [314, 243] on button "Save" at bounding box center [308, 244] width 29 height 10
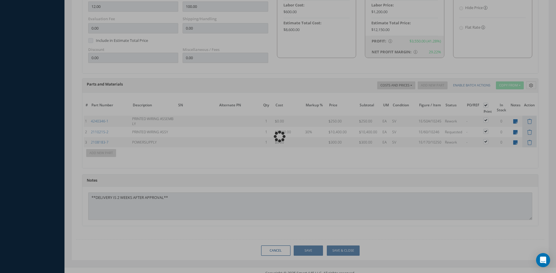
scroll to position [395, 0]
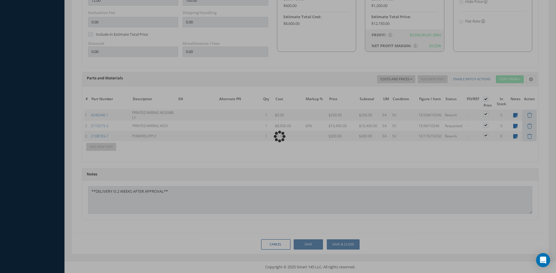
type input "HONEYWELL"
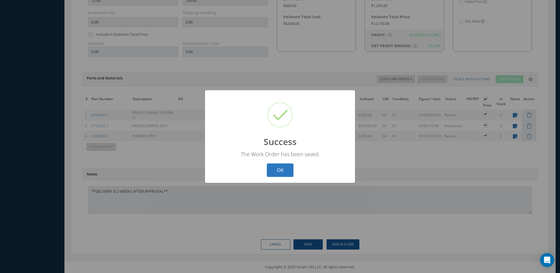
click at [282, 169] on button "OK" at bounding box center [280, 170] width 27 height 14
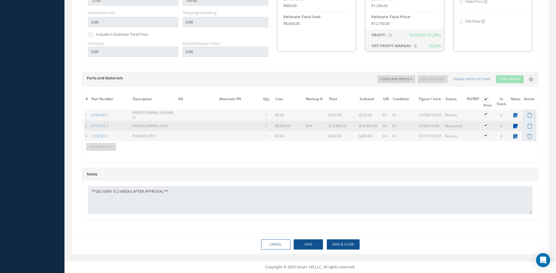
click at [515, 127] on icon at bounding box center [515, 126] width 4 height 5
type textarea "TURBO"
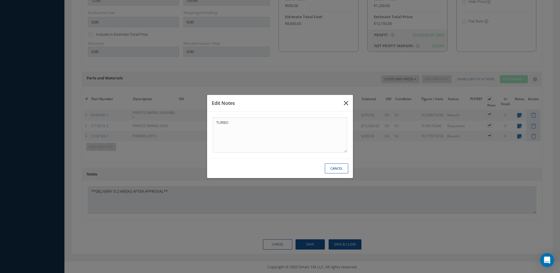
click at [345, 103] on icon "button" at bounding box center [346, 103] width 4 height 7
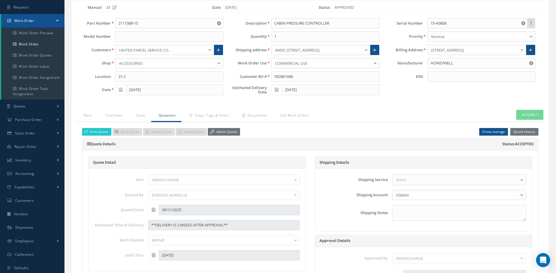
scroll to position [44, 0]
click at [214, 113] on link "Steps, Tags & Notes" at bounding box center [208, 116] width 54 height 12
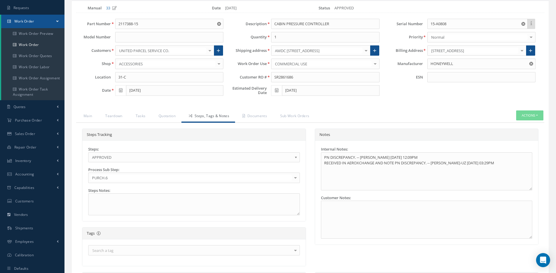
scroll to position [46, 0]
click at [156, 160] on span "APPROVED" at bounding box center [192, 157] width 200 height 7
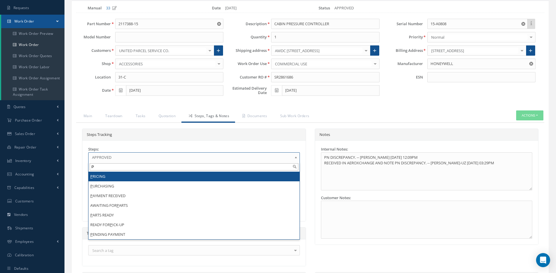
scroll to position [0, 0]
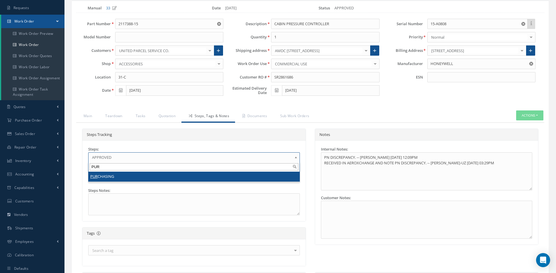
type input "PUR"
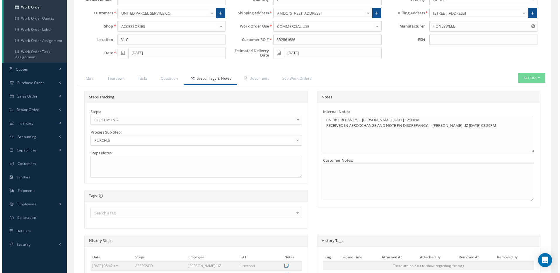
scroll to position [197, 0]
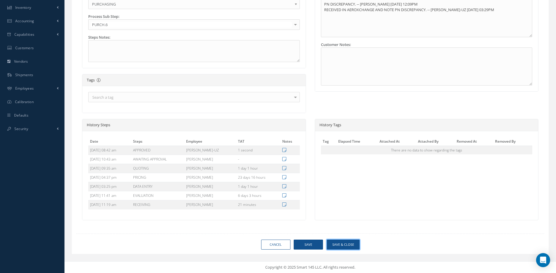
click at [338, 247] on button "Save & Close" at bounding box center [343, 245] width 33 height 10
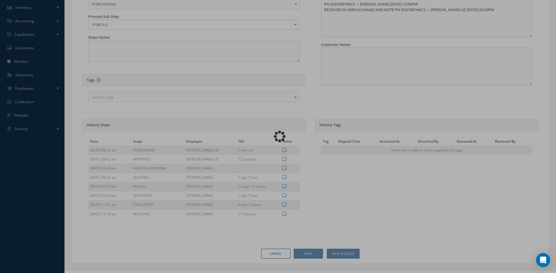
type input "HONEYWELL"
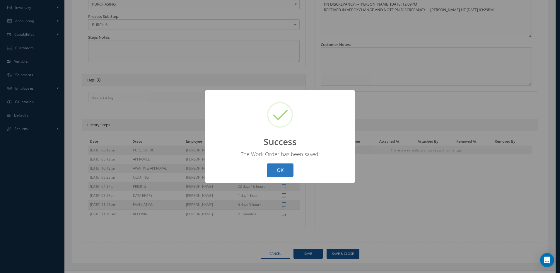
click at [280, 168] on button "OK" at bounding box center [280, 170] width 27 height 14
select select "25"
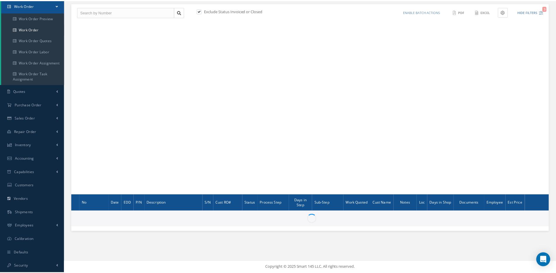
scroll to position [59, 0]
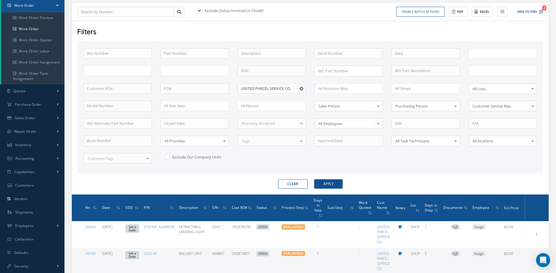
type input "All Work Request"
type input "All Work Performed"
type input "All Status"
type input "WO Part Status"
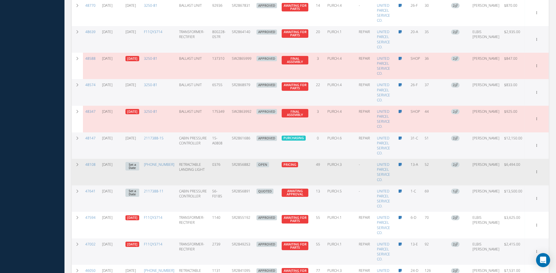
scroll to position [558, 0]
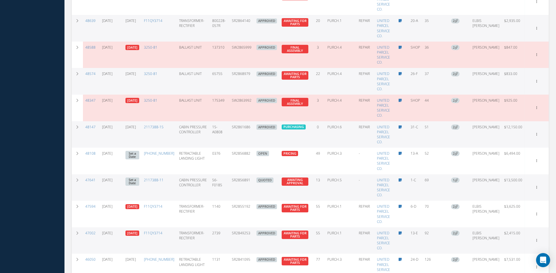
drag, startPoint x: 256, startPoint y: 174, endPoint x: 235, endPoint y: 177, distance: 20.9
click at [235, 177] on td "SR2856891" at bounding box center [241, 187] width 25 height 27
copy td "SR2856891"
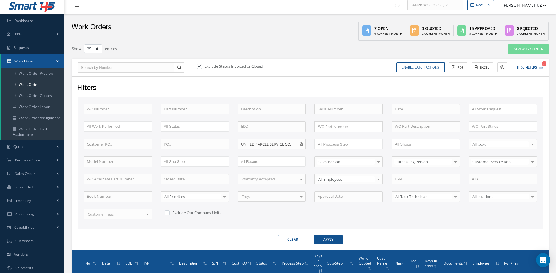
scroll to position [0, 0]
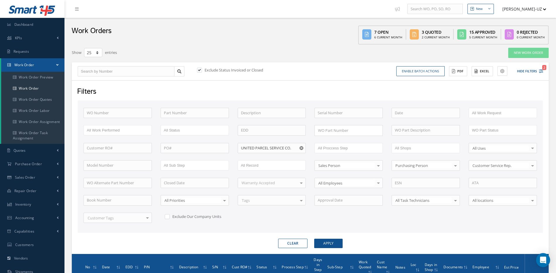
drag, startPoint x: 200, startPoint y: 70, endPoint x: 207, endPoint y: 76, distance: 9.8
click at [202, 70] on label at bounding box center [202, 69] width 1 height 5
click at [200, 70] on input "checkbox" at bounding box center [199, 71] width 4 height 4
checkbox input "false"
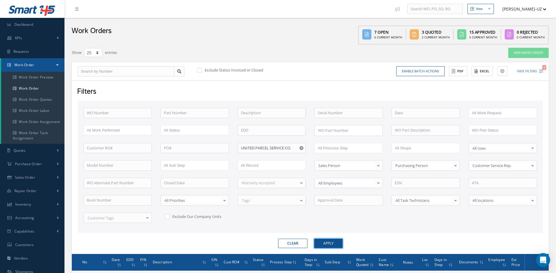
click at [323, 240] on button "Apply" at bounding box center [328, 243] width 28 height 9
click at [360, 238] on form "WO Number Part Number Description Serial Number - BENCH CHECK CALIBRATION INSPE…" at bounding box center [310, 174] width 465 height 148
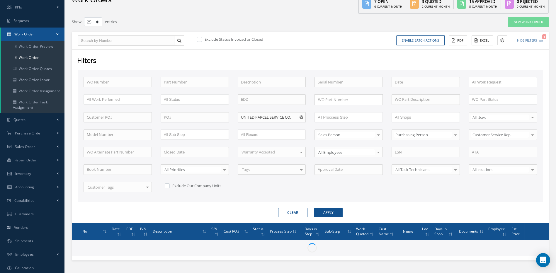
scroll to position [59, 0]
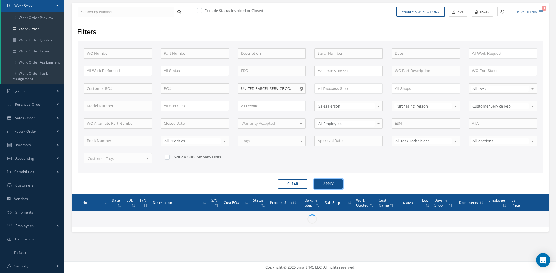
click at [327, 184] on button "Apply" at bounding box center [328, 183] width 28 height 9
click at [383, 172] on div "WO Number Part Number Description Serial Number - BENCH CHECK CALIBRATION INSPE…" at bounding box center [310, 107] width 465 height 132
click at [333, 181] on button "Apply" at bounding box center [328, 183] width 28 height 9
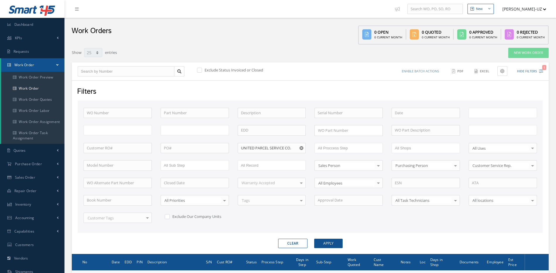
select select "25"
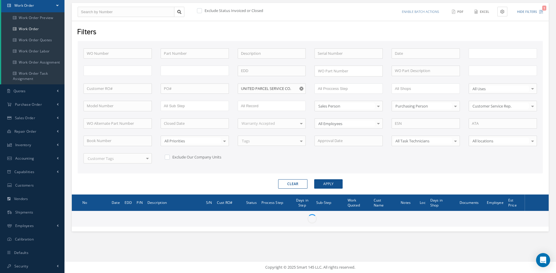
click at [379, 159] on div "WO Number Part Number Description Serial Number WO Part Number × Loading... WO …" at bounding box center [310, 109] width 462 height 122
type input "All Work Request"
type input "All Work Performed"
type input "All Status"
type input "WO Part Status"
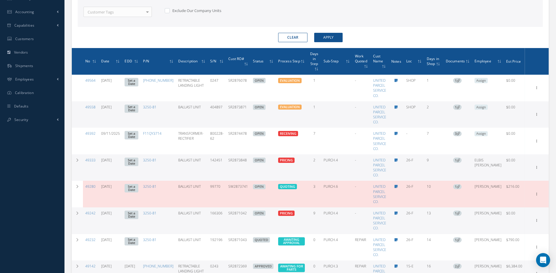
click at [319, 66] on span at bounding box center [316, 68] width 4 height 5
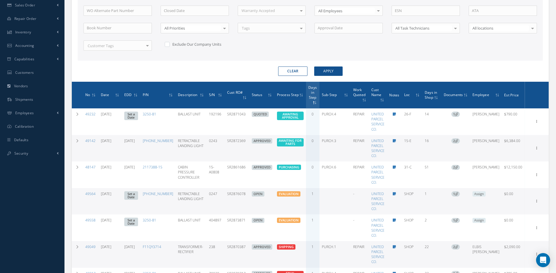
scroll to position [89, 0]
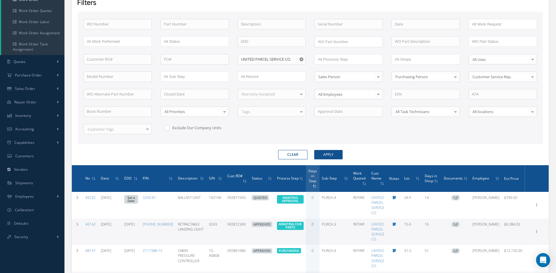
click at [301, 59] on icon "Reset" at bounding box center [301, 59] width 4 height 4
click at [293, 154] on button "Clear" at bounding box center [292, 154] width 29 height 9
checkbox input "true"
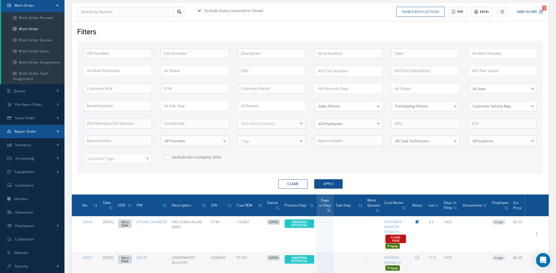
scroll to position [89, 0]
